Goal: Task Accomplishment & Management: Complete application form

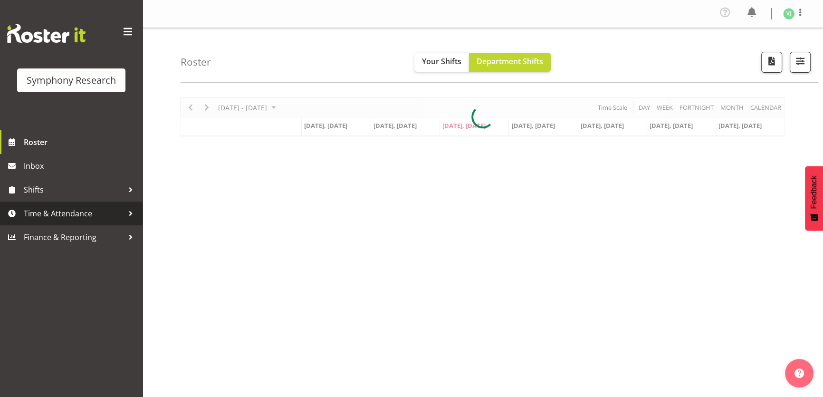
click at [106, 217] on span "Time & Attendance" at bounding box center [74, 213] width 100 height 14
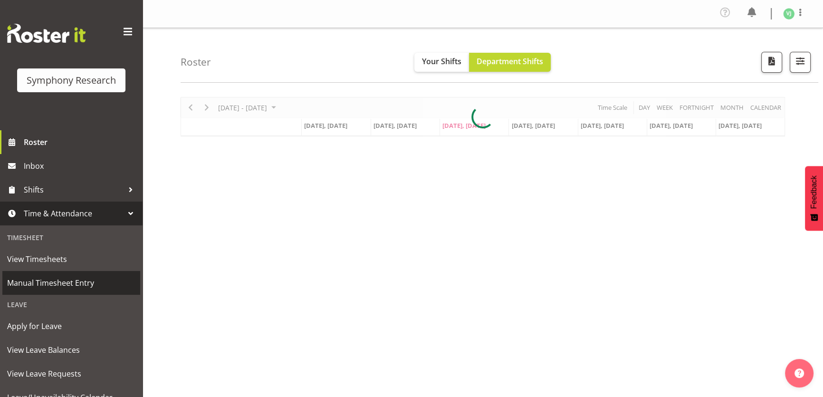
click at [94, 284] on span "Manual Timesheet Entry" at bounding box center [71, 283] width 128 height 14
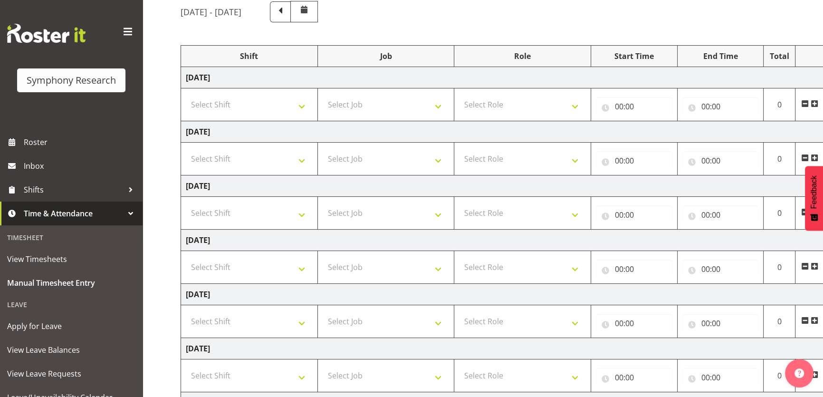
scroll to position [91, 0]
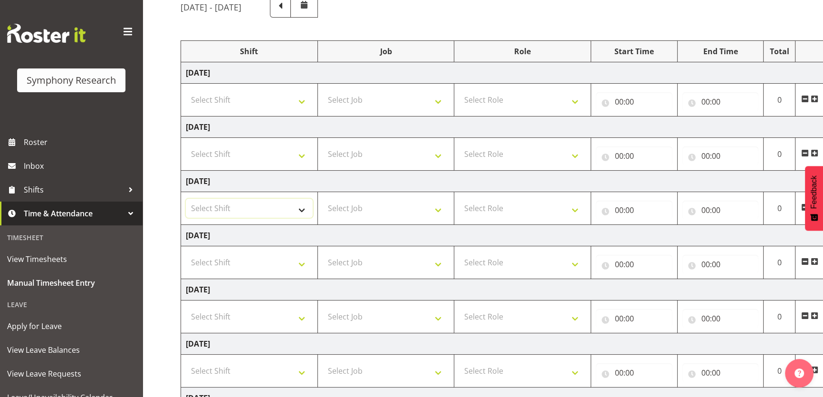
click at [292, 206] on select "Select Shift !!Weekend Residential (Roster IT Shift Label) *Business 9/10am ~ 4…" at bounding box center [249, 208] width 127 height 19
select select "4583"
click at [186, 199] on select "Select Shift !!Weekend Residential (Roster IT Shift Label) *Business 9/10am ~ 4…" at bounding box center [249, 208] width 127 height 19
click at [420, 215] on select "Select Job 550060 IF Admin 553492 World Poll Aus Wave 2 Main 2025 553493 World …" at bounding box center [386, 208] width 127 height 19
select select "760"
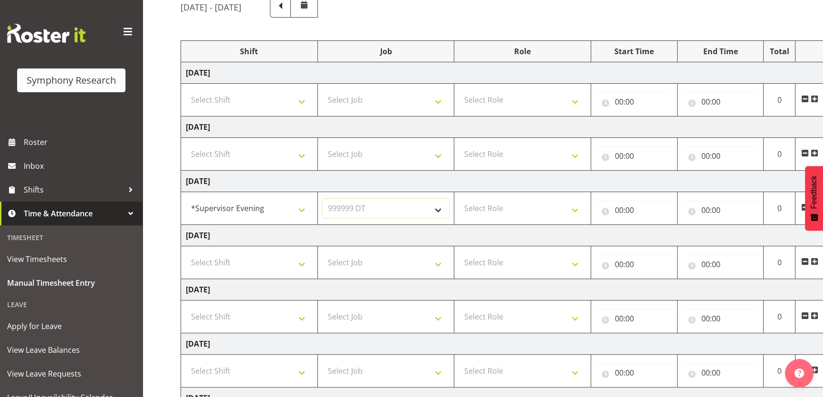
click at [323, 199] on select "Select Job 550060 IF Admin 553492 World Poll Aus Wave 2 Main 2025 553493 World …" at bounding box center [386, 208] width 127 height 19
click at [522, 213] on select "Select Role Supervisor Briefing" at bounding box center [522, 208] width 127 height 19
select select "45"
click at [459, 199] on select "Select Role Supervisor Briefing" at bounding box center [522, 208] width 127 height 19
click at [618, 211] on input "00:00" at bounding box center [634, 210] width 77 height 19
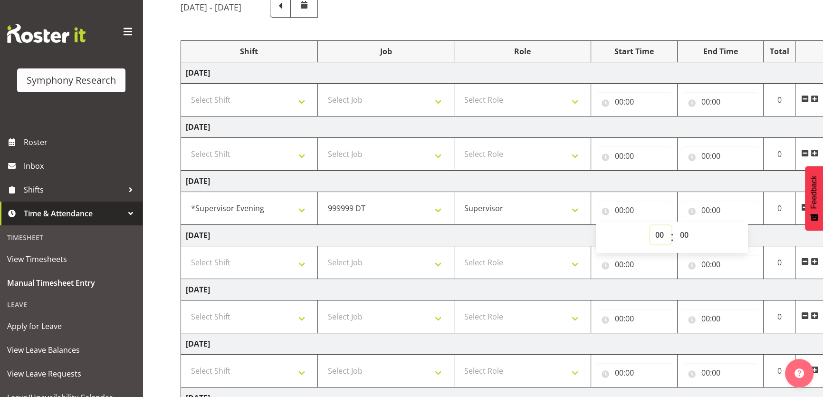
click at [660, 228] on select "00 01 02 03 04 05 06 07 08 09 10 11 12 13 14 15 16 17 18 19 20 21 22 23" at bounding box center [660, 234] width 21 height 19
select select "17"
click at [650, 225] on select "00 01 02 03 04 05 06 07 08 09 10 11 12 13 14 15 16 17 18 19 20 21 22 23" at bounding box center [660, 234] width 21 height 19
type input "17:00"
click at [706, 206] on input "00:00" at bounding box center [721, 210] width 77 height 19
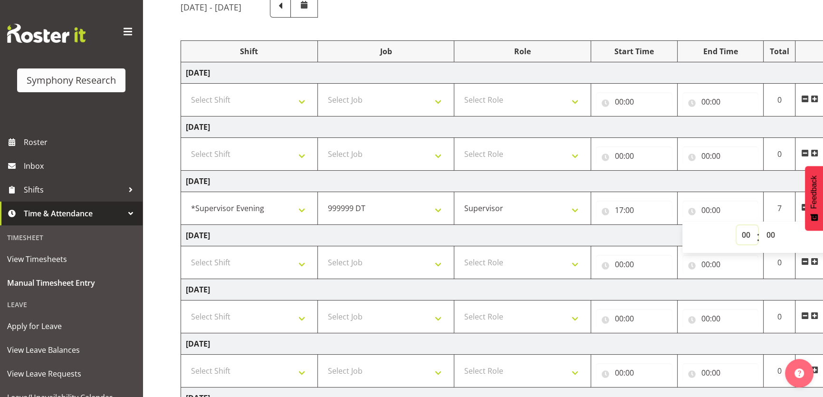
click at [742, 228] on select "00 01 02 03 04 05 06 07 08 09 10 11 12 13 14 15 16 17 18 19 20 21 22 23" at bounding box center [747, 234] width 21 height 19
select select "17"
click at [737, 225] on select "00 01 02 03 04 05 06 07 08 09 10 11 12 13 14 15 16 17 18 19 20 21 22 23" at bounding box center [747, 234] width 21 height 19
type input "17:00"
click at [772, 225] on select "00 01 02 03 04 05 06 07 08 09 10 11 12 13 14 15 16 17 18 19 20 21 22 23 24 25 2…" at bounding box center [771, 234] width 21 height 19
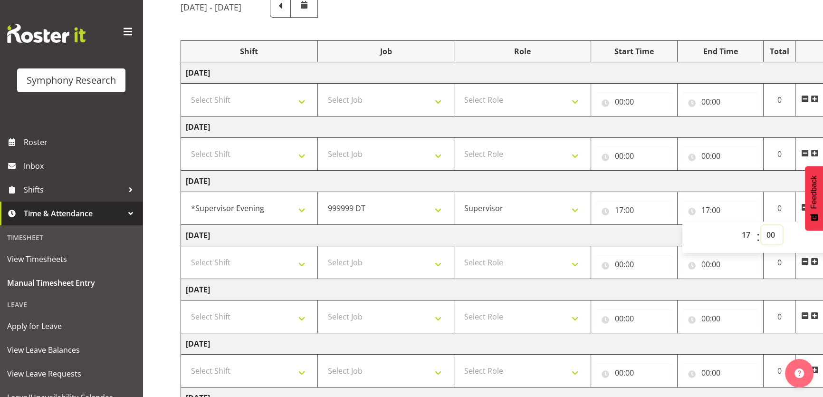
select select "15"
click at [761, 225] on select "00 01 02 03 04 05 06 07 08 09 10 11 12 13 14 15 16 17 18 19 20 21 22 23 24 25 2…" at bounding box center [771, 234] width 21 height 19
type input "17:15"
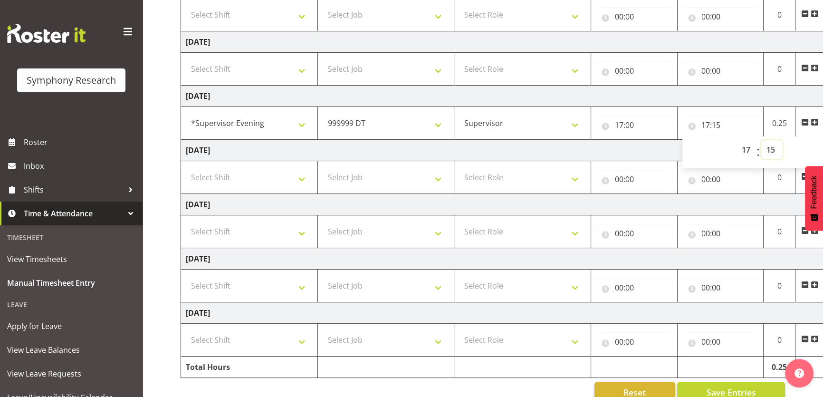
scroll to position [177, 0]
click at [814, 120] on span at bounding box center [815, 121] width 8 height 8
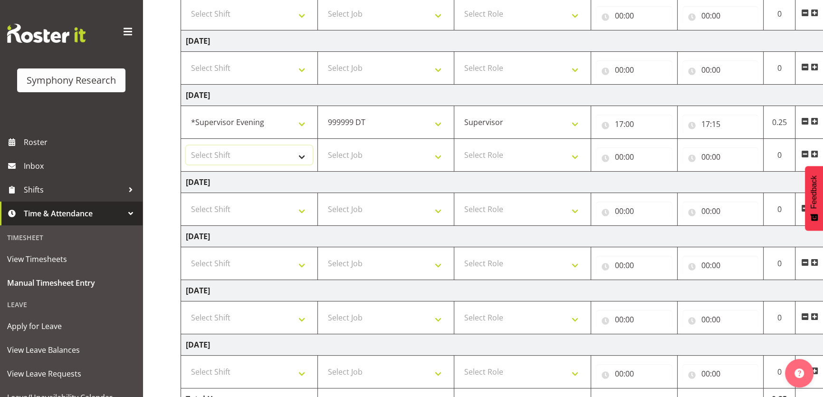
click at [274, 156] on select "Select Shift !!Weekend Residential (Roster IT Shift Label) *Business 9/10am ~ 4…" at bounding box center [249, 154] width 127 height 19
select select "4583"
click at [186, 145] on select "Select Shift !!Weekend Residential (Roster IT Shift Label) *Business 9/10am ~ 4…" at bounding box center [249, 154] width 127 height 19
click at [420, 145] on select "Select Job 550060 IF Admin 553492 World Poll Aus Wave 2 Main 2025 553493 World …" at bounding box center [386, 154] width 127 height 19
select select "10549"
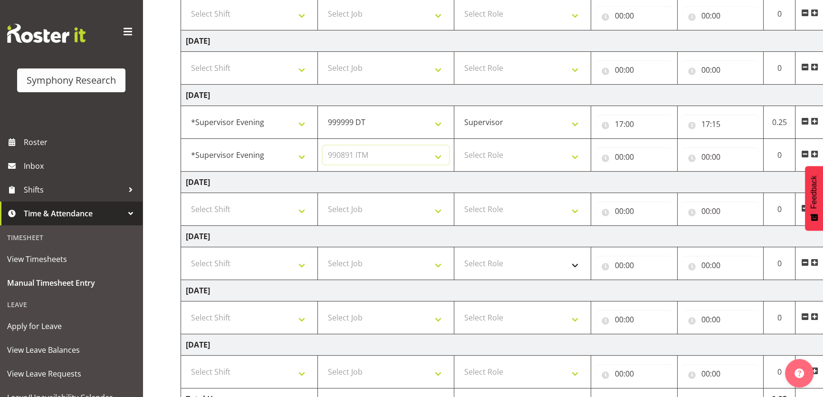
click at [323, 145] on select "Select Job 550060 IF Admin 553492 World Poll Aus Wave 2 Main 2025 553493 World …" at bounding box center [386, 154] width 127 height 19
click at [546, 149] on select "Select Role Supervisor Briefing" at bounding box center [522, 154] width 127 height 19
select select "45"
click at [459, 145] on select "Select Role Supervisor Briefing" at bounding box center [522, 154] width 127 height 19
click at [623, 157] on input "00:00" at bounding box center [634, 156] width 77 height 19
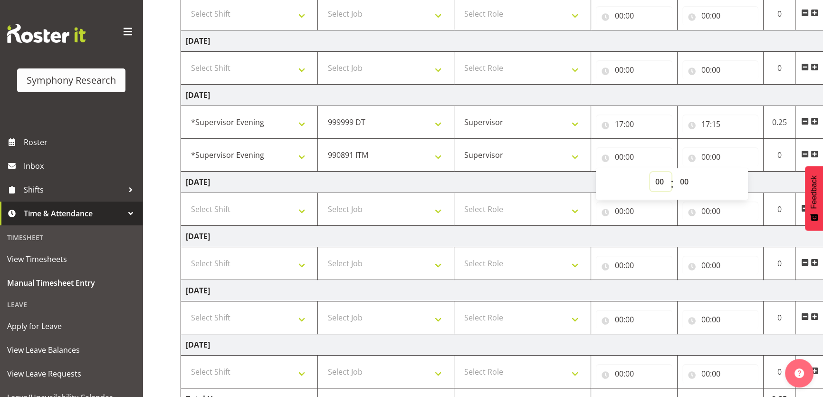
click at [657, 183] on select "00 01 02 03 04 05 06 07 08 09 10 11 12 13 14 15 16 17 18 19 20 21 22 23" at bounding box center [660, 181] width 21 height 19
select select "17"
click at [650, 172] on select "00 01 02 03 04 05 06 07 08 09 10 11 12 13 14 15 16 17 18 19 20 21 22 23" at bounding box center [660, 181] width 21 height 19
type input "17:00"
click at [685, 184] on select "00 01 02 03 04 05 06 07 08 09 10 11 12 13 14 15 16 17 18 19 20 21 22 23 24 25 2…" at bounding box center [685, 181] width 21 height 19
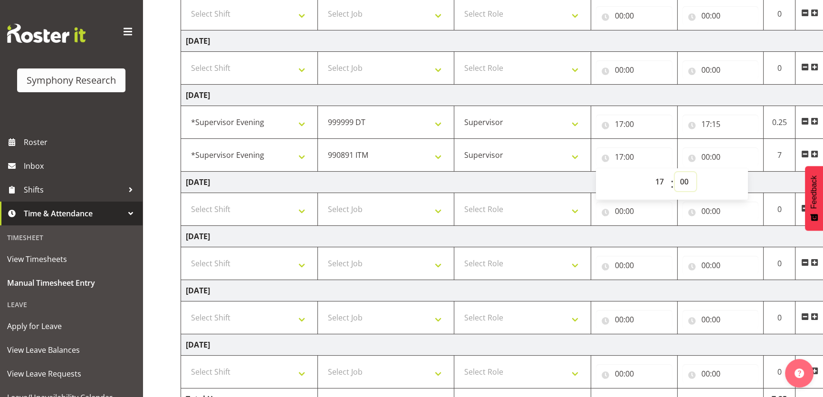
select select "15"
click at [675, 172] on select "00 01 02 03 04 05 06 07 08 09 10 11 12 13 14 15 16 17 18 19 20 21 22 23 24 25 2…" at bounding box center [685, 181] width 21 height 19
type input "17:15"
click at [711, 158] on input "00:00" at bounding box center [721, 156] width 77 height 19
click at [743, 179] on select "00 01 02 03 04 05 06 07 08 09 10 11 12 13 14 15 16 17 18 19 20 21 22 23" at bounding box center [747, 181] width 21 height 19
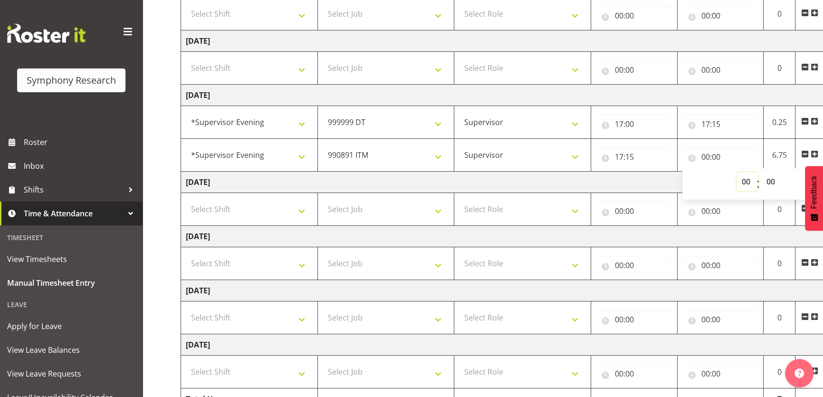
select select "18"
click at [737, 172] on select "00 01 02 03 04 05 06 07 08 09 10 11 12 13 14 15 16 17 18 19 20 21 22 23" at bounding box center [747, 181] width 21 height 19
type input "18:00"
click at [767, 173] on select "00 01 02 03 04 05 06 07 08 09 10 11 12 13 14 15 16 17 18 19 20 21 22 23 24 25 2…" at bounding box center [771, 181] width 21 height 19
select select "15"
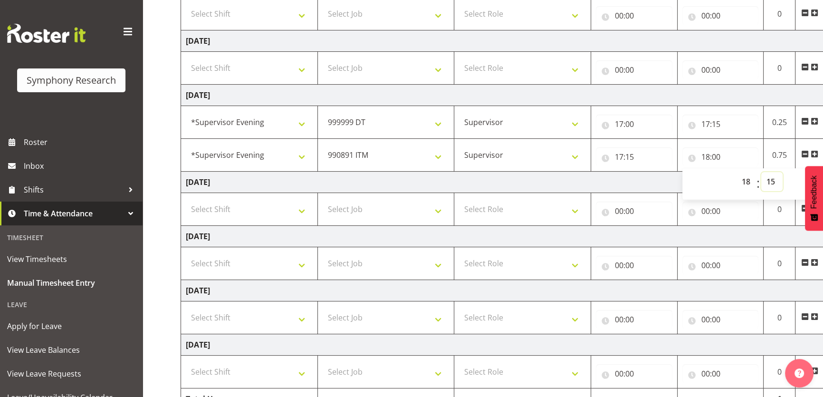
click at [761, 172] on select "00 01 02 03 04 05 06 07 08 09 10 11 12 13 14 15 16 17 18 19 20 21 22 23 24 25 2…" at bounding box center [771, 181] width 21 height 19
type input "18:15"
click at [817, 153] on span at bounding box center [815, 154] width 8 height 8
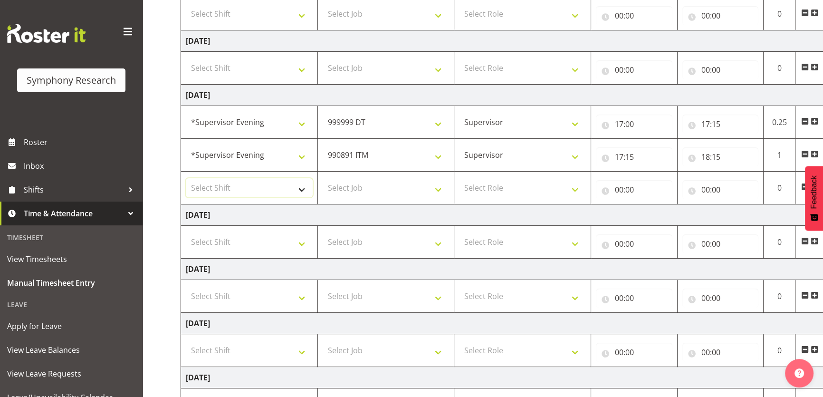
click at [273, 190] on select "Select Shift !!Weekend Residential (Roster IT Shift Label) *Business 9/10am ~ 4…" at bounding box center [249, 187] width 127 height 19
select select "4583"
click at [186, 178] on select "Select Shift !!Weekend Residential (Roster IT Shift Label) *Business 9/10am ~ 4…" at bounding box center [249, 187] width 127 height 19
click at [387, 175] on td "Select Job 550060 IF Admin 553492 World Poll Aus Wave 2 Main 2025 553493 World …" at bounding box center [386, 188] width 137 height 33
click at [390, 185] on select "Select Job 550060 IF Admin 553492 World Poll Aus Wave 2 Main 2025 553493 World …" at bounding box center [386, 187] width 127 height 19
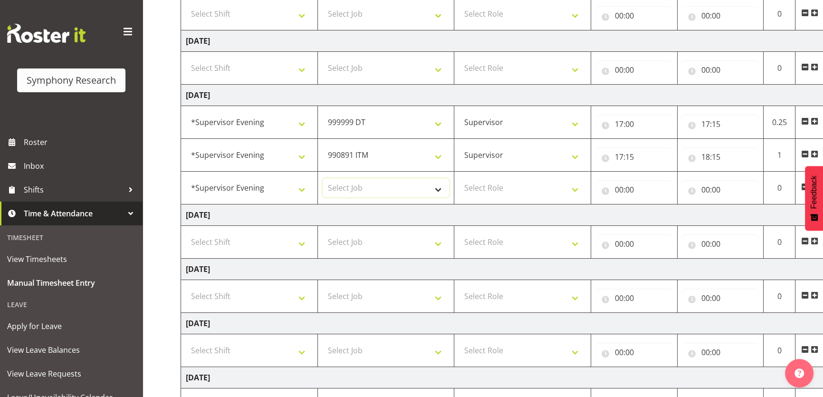
select select "10574"
click at [323, 178] on select "Select Job 550060 IF Admin 553492 World Poll Aus Wave 2 Main 2025 553493 World …" at bounding box center [386, 187] width 127 height 19
drag, startPoint x: 542, startPoint y: 191, endPoint x: 534, endPoint y: 207, distance: 17.9
click at [534, 207] on tbody "[DATE] Select Shift !!Weekend Residential (Roster IT Shift Label) *Business 9/1…" at bounding box center [513, 209] width 665 height 466
select select "45"
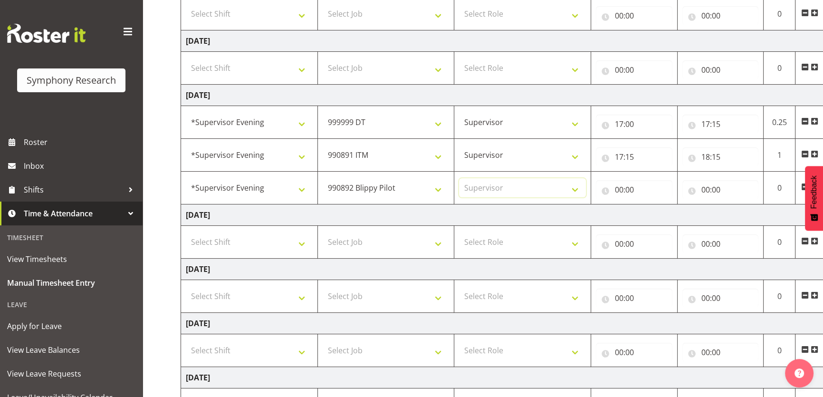
click at [459, 178] on select "Select Role Supervisor Briefing" at bounding box center [522, 187] width 127 height 19
click at [619, 192] on input "00:00" at bounding box center [634, 189] width 77 height 19
click at [666, 213] on select "00 01 02 03 04 05 06 07 08 09 10 11 12 13 14 15 16 17 18 19 20 21 22 23" at bounding box center [660, 214] width 21 height 19
select select "18"
click at [650, 205] on select "00 01 02 03 04 05 06 07 08 09 10 11 12 13 14 15 16 17 18 19 20 21 22 23" at bounding box center [660, 214] width 21 height 19
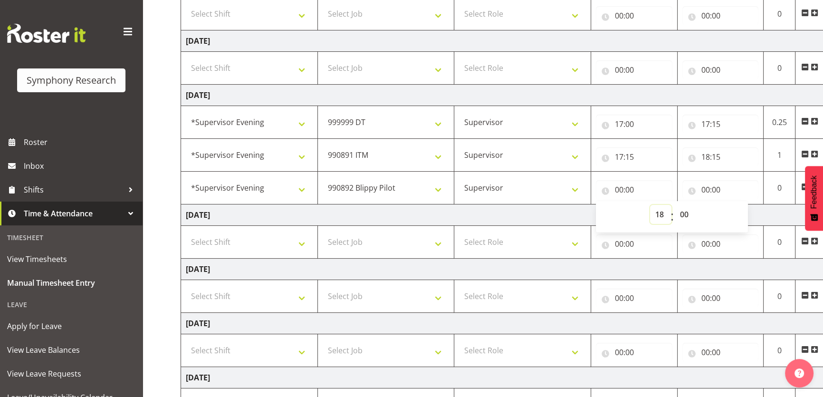
type input "18:00"
click at [684, 211] on select "00 01 02 03 04 05 06 07 08 09 10 11 12 13 14 15 16 17 18 19 20 21 22 23 24 25 2…" at bounding box center [685, 214] width 21 height 19
select select "15"
click at [675, 205] on select "00 01 02 03 04 05 06 07 08 09 10 11 12 13 14 15 16 17 18 19 20 21 22 23 24 25 2…" at bounding box center [685, 214] width 21 height 19
type input "18:15"
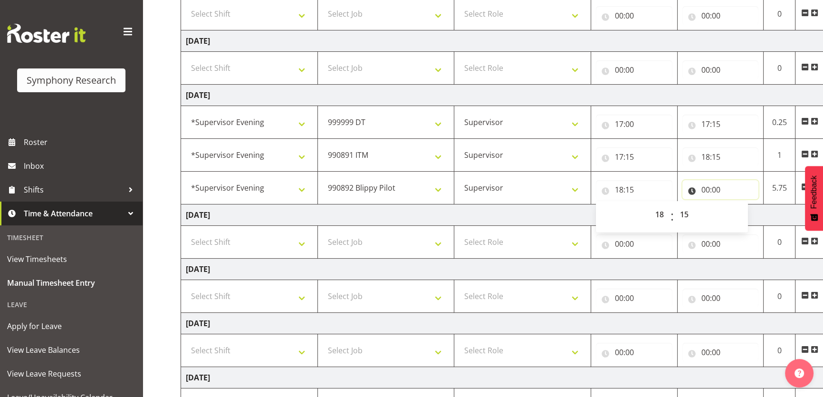
click at [708, 187] on input "00:00" at bounding box center [721, 189] width 77 height 19
click at [738, 215] on select "00 01 02 03 04 05 06 07 08 09 10 11 12 13 14 15 16 17 18 19 20 21 22 23" at bounding box center [747, 214] width 21 height 19
select select "19"
click at [737, 205] on select "00 01 02 03 04 05 06 07 08 09 10 11 12 13 14 15 16 17 18 19 20 21 22 23" at bounding box center [747, 214] width 21 height 19
type input "19:00"
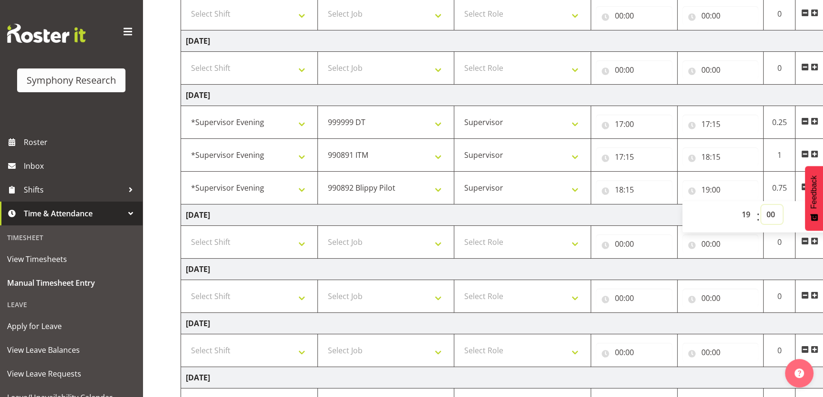
click at [771, 208] on select "00 01 02 03 04 05 06 07 08 09 10 11 12 13 14 15 16 17 18 19 20 21 22 23 24 25 2…" at bounding box center [771, 214] width 21 height 19
select select "15"
click at [761, 205] on select "00 01 02 03 04 05 06 07 08 09 10 11 12 13 14 15 16 17 18 19 20 21 22 23 24 25 2…" at bounding box center [771, 214] width 21 height 19
type input "19:15"
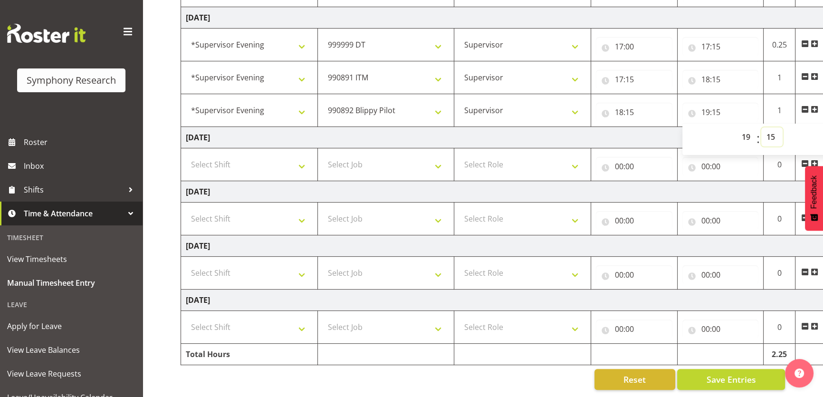
scroll to position [259, 0]
click at [813, 106] on span at bounding box center [815, 110] width 8 height 8
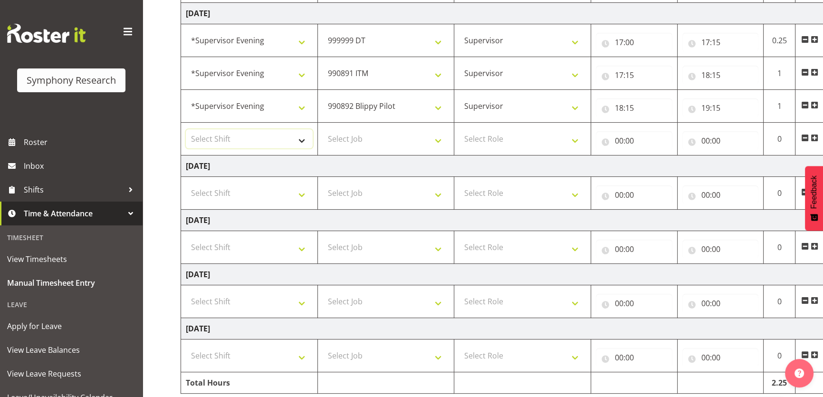
click at [278, 135] on select "Select Shift !!Weekend Residential (Roster IT Shift Label) *Business 9/10am ~ 4…" at bounding box center [249, 138] width 127 height 19
select select "4583"
click at [186, 129] on select "Select Shift !!Weekend Residential (Roster IT Shift Label) *Business 9/10am ~ 4…" at bounding box center [249, 138] width 127 height 19
click at [405, 133] on select "Select Job 550060 IF Admin 553492 World Poll Aus Wave 2 Main 2025 553493 World …" at bounding box center [386, 138] width 127 height 19
select select "9426"
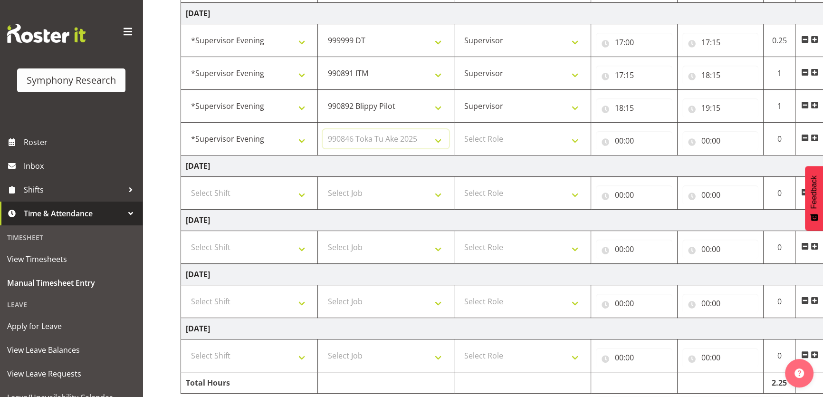
click at [323, 129] on select "Select Job 550060 IF Admin 553492 World Poll Aus Wave 2 Main 2025 553493 World …" at bounding box center [386, 138] width 127 height 19
click at [545, 133] on select "Select Role Supervisor Briefing" at bounding box center [522, 138] width 127 height 19
select select "45"
click at [459, 129] on select "Select Role Supervisor Briefing" at bounding box center [522, 138] width 127 height 19
click at [625, 139] on input "00:00" at bounding box center [634, 140] width 77 height 19
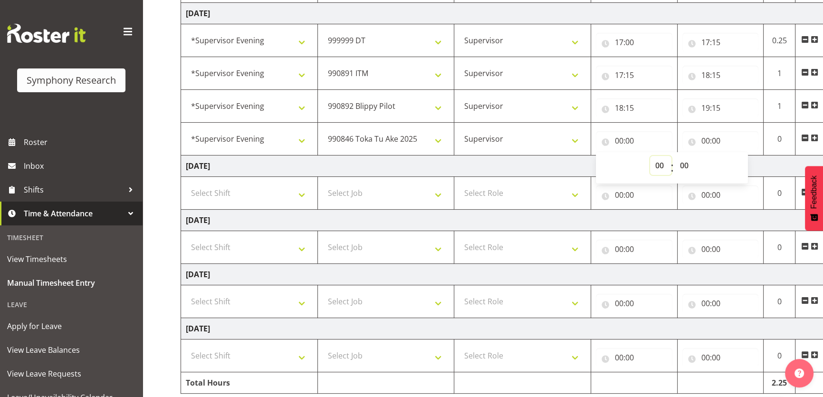
click at [660, 163] on select "00 01 02 03 04 05 06 07 08 09 10 11 12 13 14 15 16 17 18 19 20 21 22 23" at bounding box center [660, 165] width 21 height 19
select select "19"
click at [650, 156] on select "00 01 02 03 04 05 06 07 08 09 10 11 12 13 14 15 16 17 18 19 20 21 22 23" at bounding box center [660, 165] width 21 height 19
type input "19:00"
click at [679, 167] on select "00 01 02 03 04 05 06 07 08 09 10 11 12 13 14 15 16 17 18 19 20 21 22 23 24 25 2…" at bounding box center [685, 165] width 21 height 19
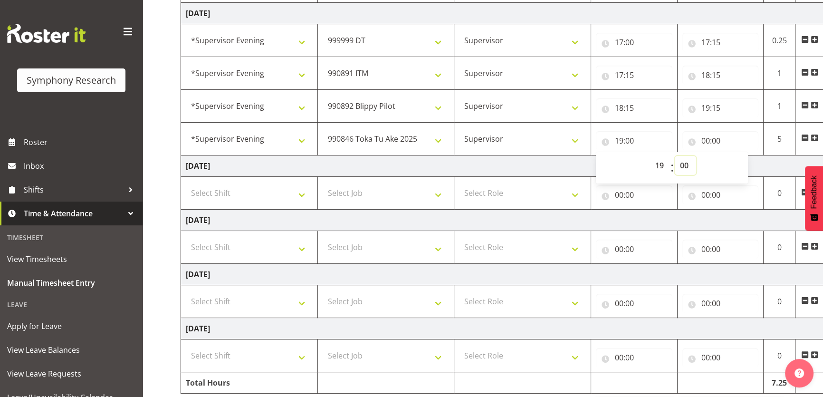
select select "15"
click at [675, 156] on select "00 01 02 03 04 05 06 07 08 09 10 11 12 13 14 15 16 17 18 19 20 21 22 23 24 25 2…" at bounding box center [685, 165] width 21 height 19
type input "19:15"
click at [709, 143] on input "00:00" at bounding box center [721, 140] width 77 height 19
click at [737, 161] on select "00 01 02 03 04 05 06 07 08 09 10 11 12 13 14 15 16 17 18 19 20 21 22 23" at bounding box center [747, 165] width 21 height 19
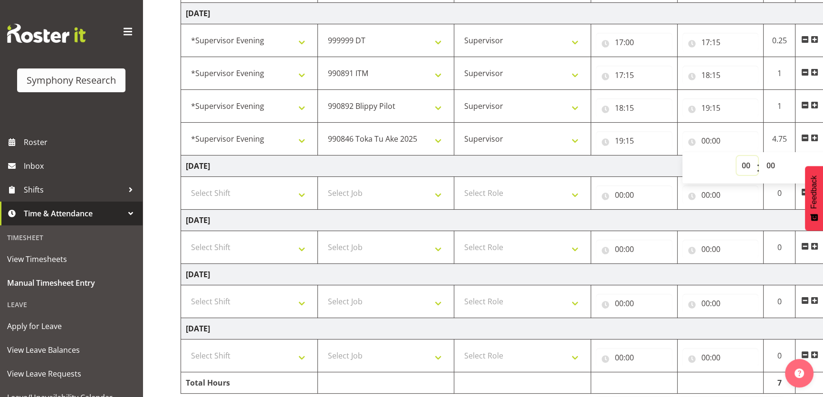
select select "20"
click at [737, 156] on select "00 01 02 03 04 05 06 07 08 09 10 11 12 13 14 15 16 17 18 19 20 21 22 23" at bounding box center [747, 165] width 21 height 19
type input "20:00"
click at [772, 162] on select "00 01 02 03 04 05 06 07 08 09 10 11 12 13 14 15 16 17 18 19 20 21 22 23 24 25 2…" at bounding box center [771, 165] width 21 height 19
select select "15"
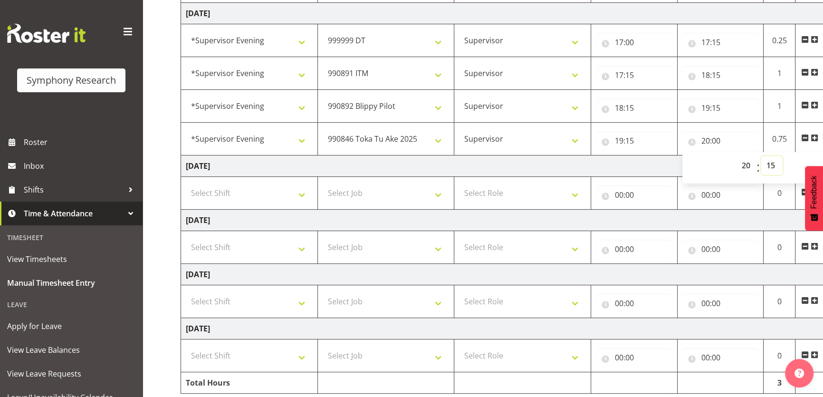
click at [761, 156] on select "00 01 02 03 04 05 06 07 08 09 10 11 12 13 14 15 16 17 18 19 20 21 22 23 24 25 2…" at bounding box center [771, 165] width 21 height 19
type input "20:15"
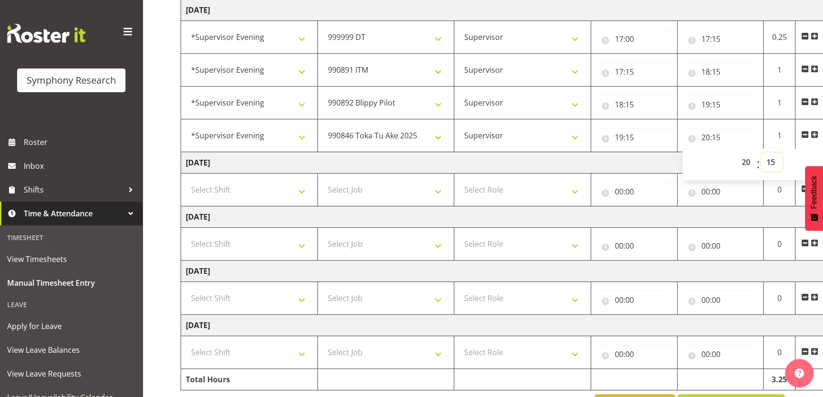
scroll to position [292, 0]
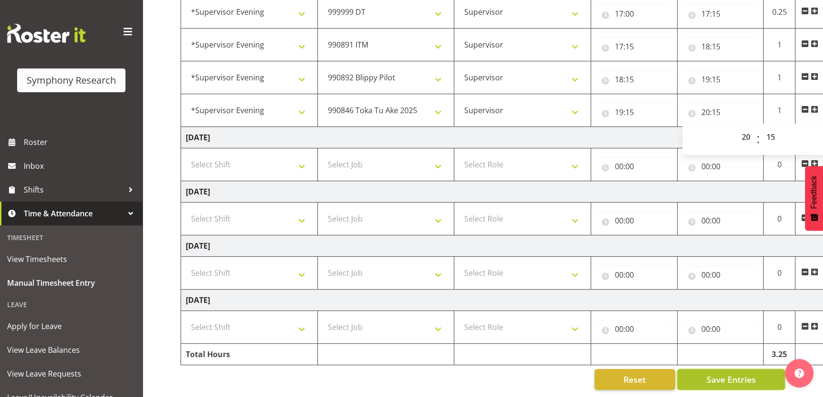
click at [701, 377] on button "Save Entries" at bounding box center [731, 379] width 108 height 21
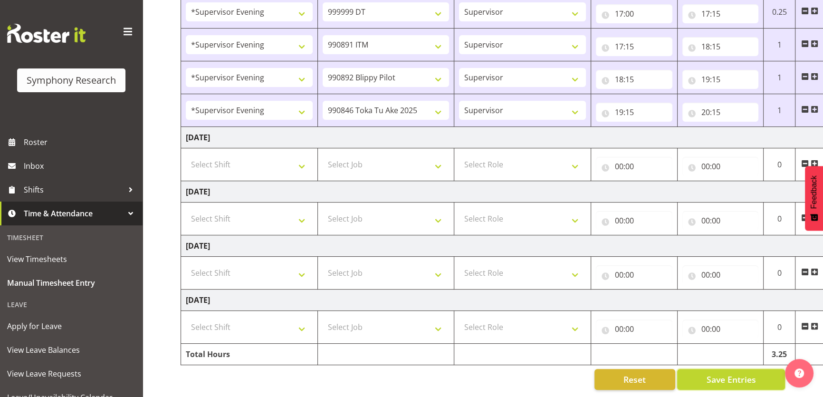
scroll to position [0, 0]
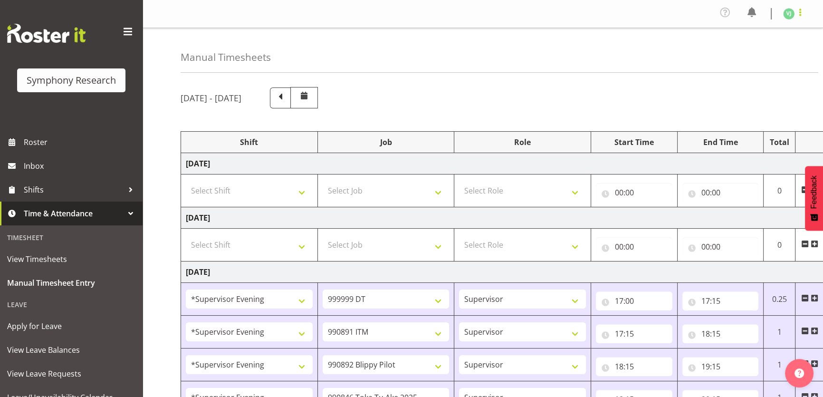
click at [799, 11] on span at bounding box center [800, 12] width 11 height 11
click at [746, 49] on link "Log Out" at bounding box center [760, 52] width 91 height 17
